Goal: Information Seeking & Learning: Learn about a topic

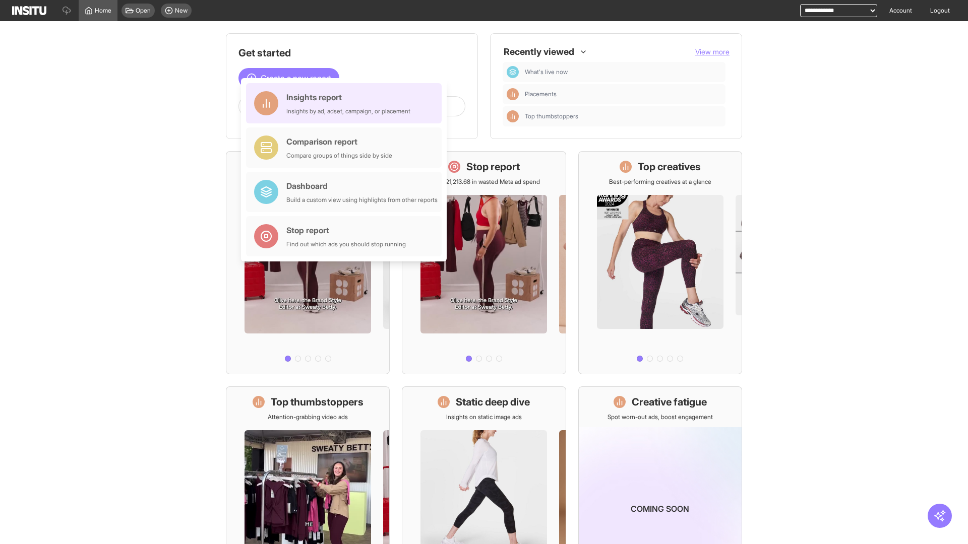
click at [346, 103] on div "Insights report Insights by ad, adset, campaign, or placement" at bounding box center [348, 103] width 124 height 24
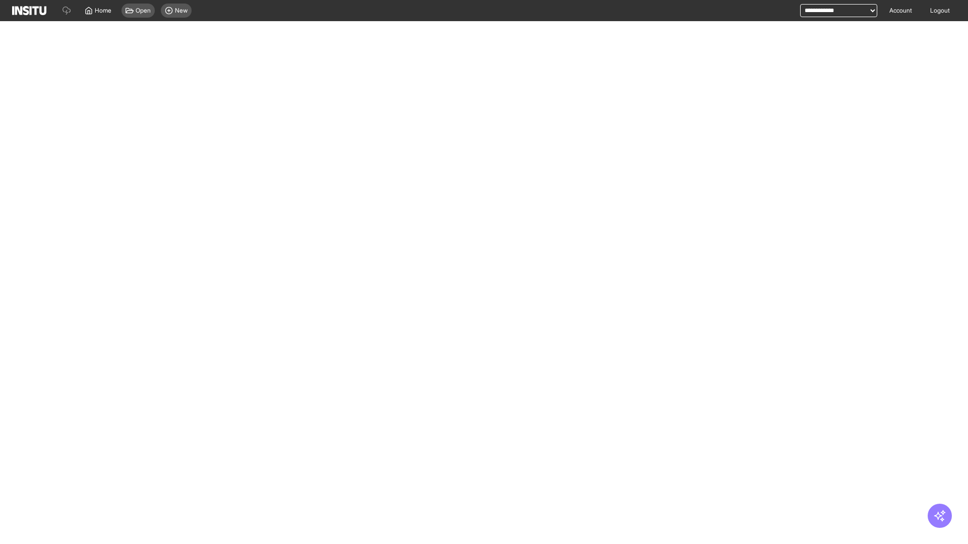
select select "**"
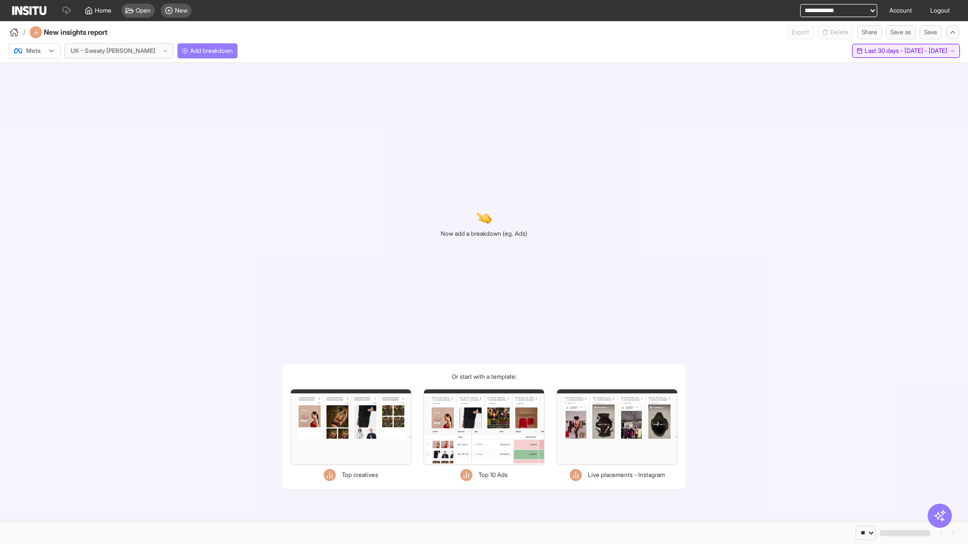
click at [888, 51] on span "Last 30 days - [DATE] - [DATE]" at bounding box center [906, 51] width 83 height 8
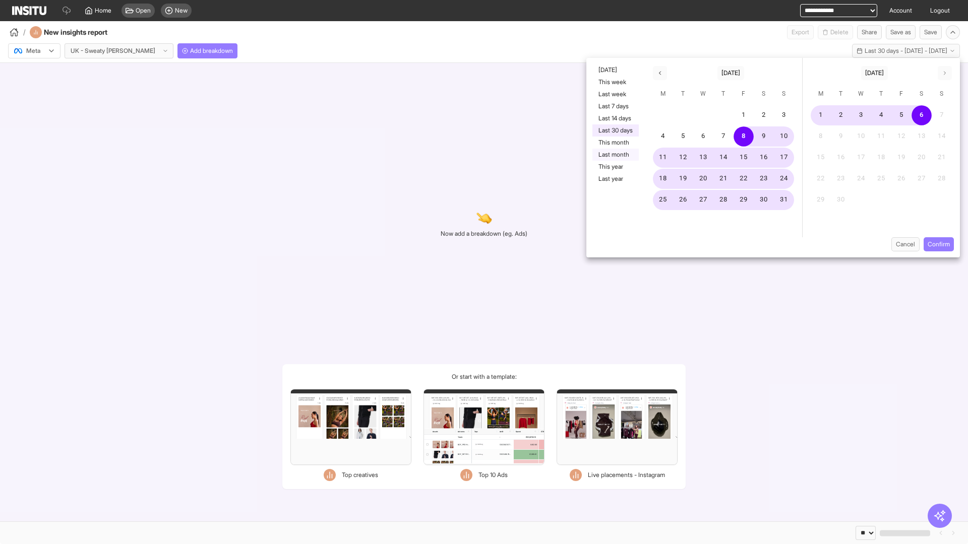
click at [615, 155] on button "Last month" at bounding box center [615, 155] width 46 height 12
